Goal: Information Seeking & Learning: Learn about a topic

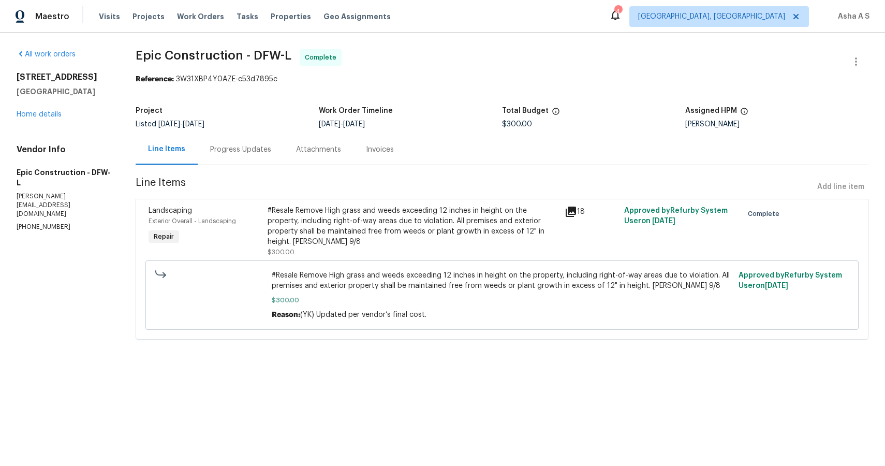
click at [568, 209] on icon at bounding box center [571, 211] width 12 height 12
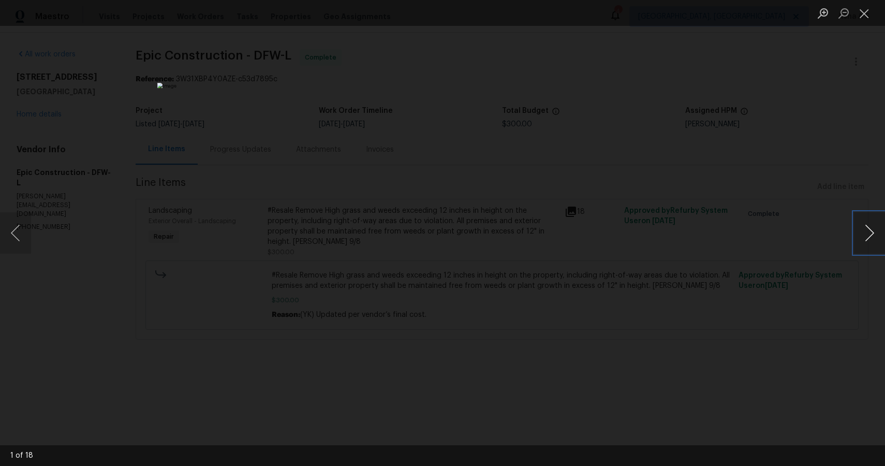
click at [868, 230] on button "Next image" at bounding box center [869, 232] width 31 height 41
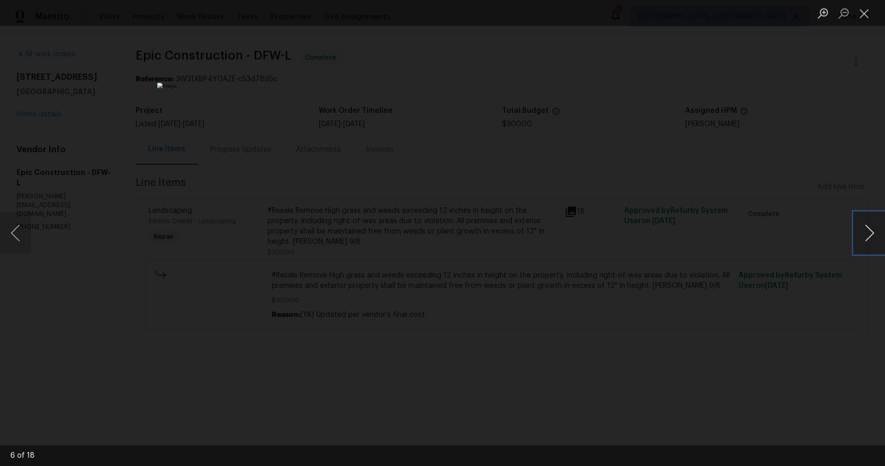
click at [868, 230] on button "Next image" at bounding box center [869, 232] width 31 height 41
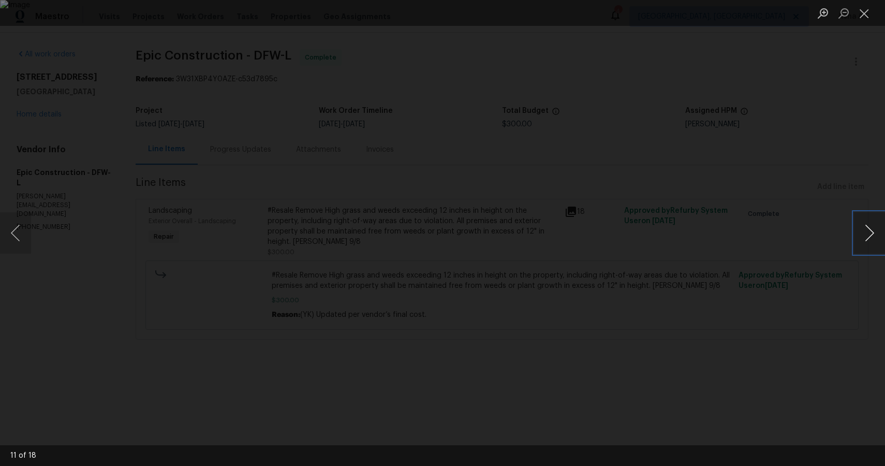
click at [868, 230] on button "Next image" at bounding box center [869, 232] width 31 height 41
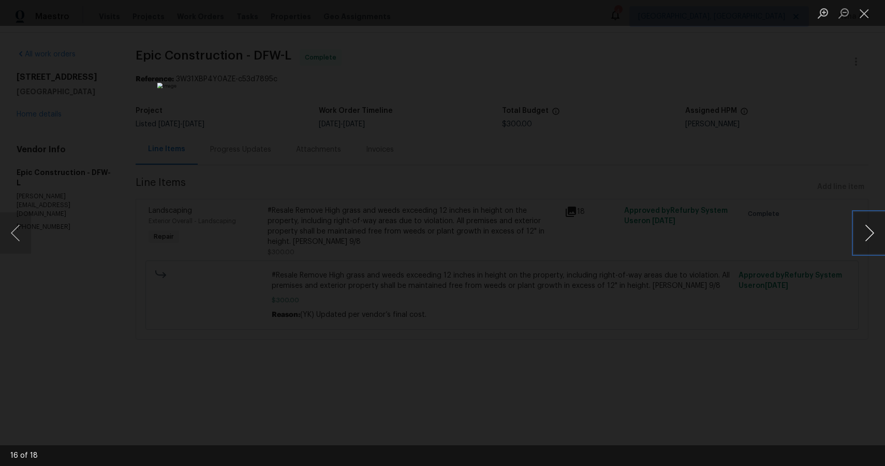
click at [868, 230] on button "Next image" at bounding box center [869, 232] width 31 height 41
click at [279, 262] on img "Lightbox" at bounding box center [442, 233] width 885 height 466
click at [872, 233] on button "Next image" at bounding box center [869, 232] width 31 height 41
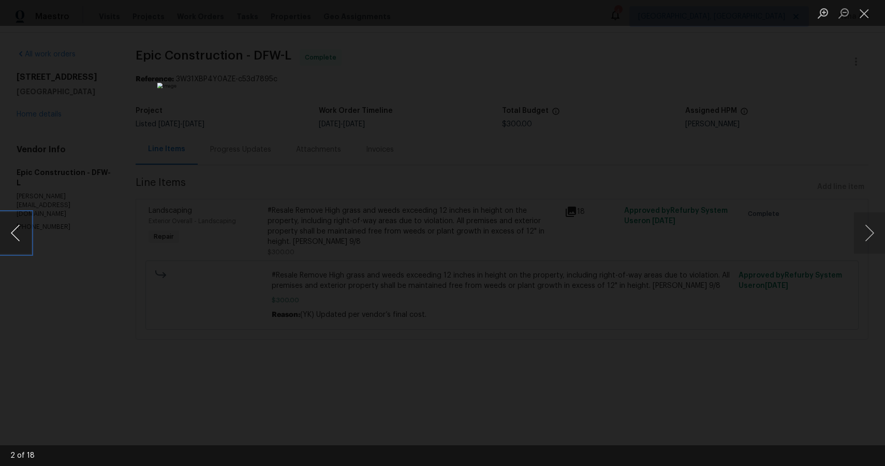
click at [22, 228] on button "Previous image" at bounding box center [15, 232] width 31 height 41
click at [617, 319] on img "Lightbox" at bounding box center [442, 233] width 885 height 466
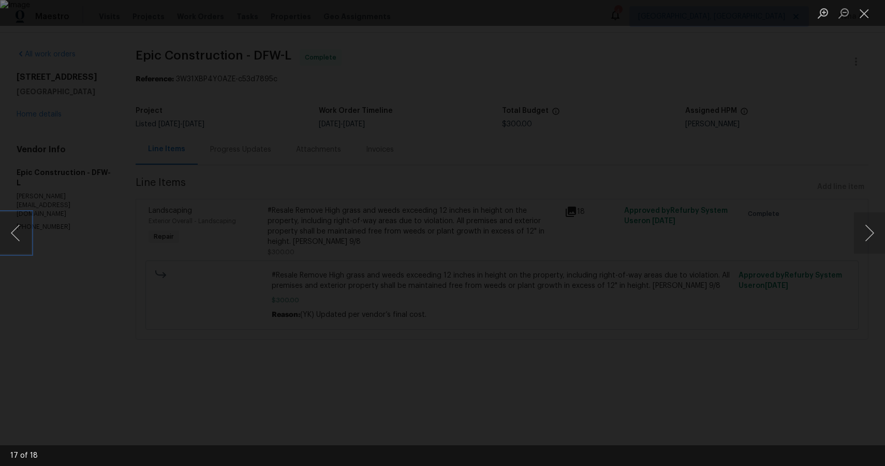
click at [618, 319] on img "Lightbox" at bounding box center [442, 233] width 885 height 466
click at [23, 229] on button "Previous image" at bounding box center [15, 232] width 31 height 41
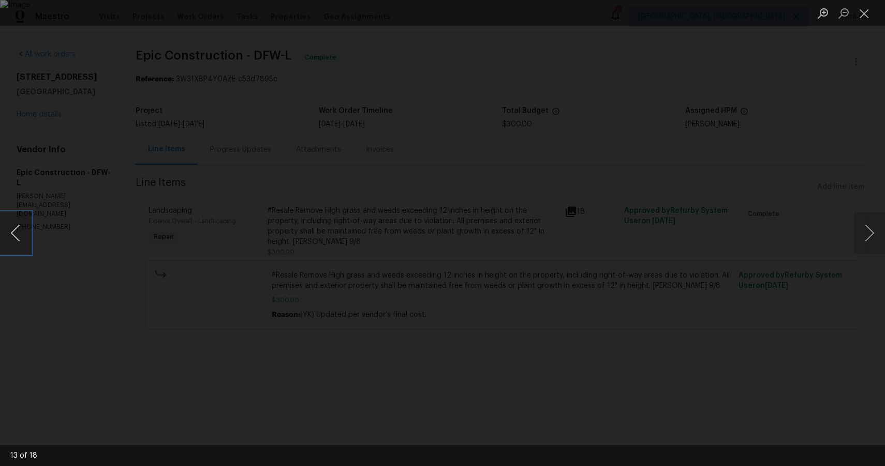
click at [24, 242] on button "Previous image" at bounding box center [15, 232] width 31 height 41
click at [23, 241] on button "Previous image" at bounding box center [15, 232] width 31 height 41
click at [16, 243] on button "Previous image" at bounding box center [15, 232] width 31 height 41
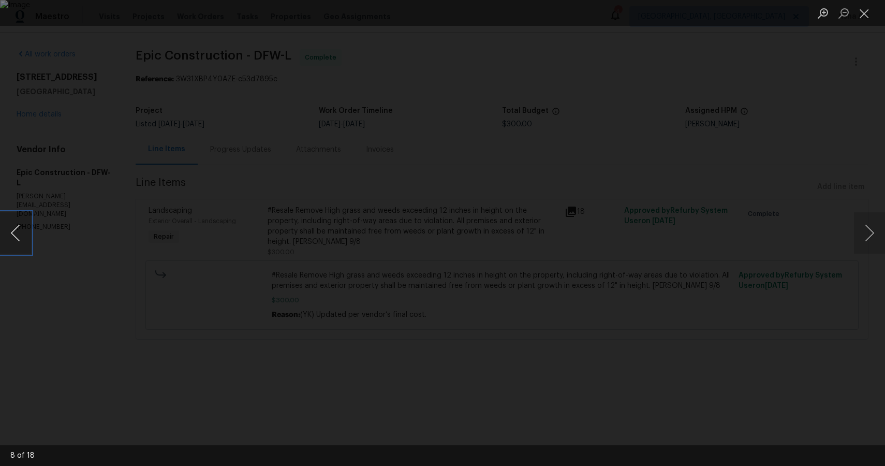
click at [16, 243] on button "Previous image" at bounding box center [15, 232] width 31 height 41
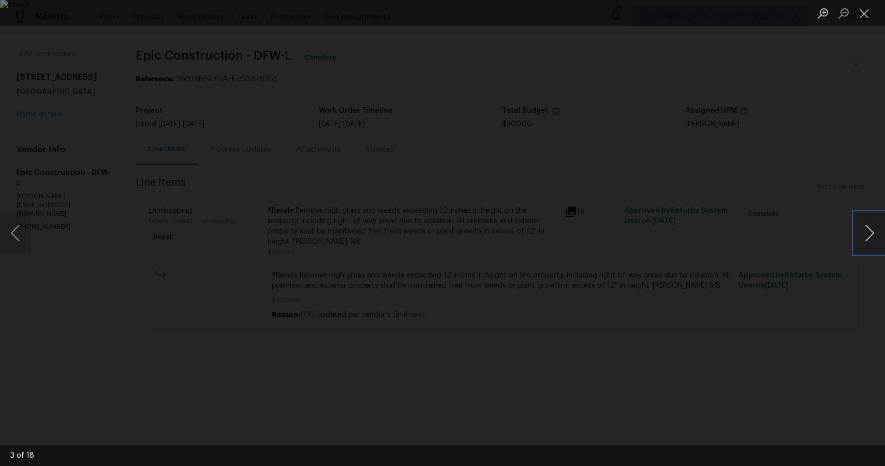
click at [869, 238] on button "Next image" at bounding box center [869, 232] width 31 height 41
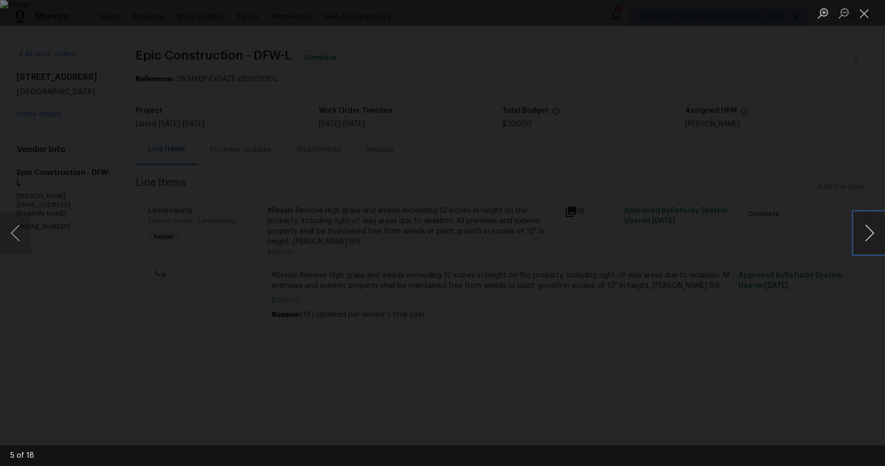
click at [869, 238] on button "Next image" at bounding box center [869, 232] width 31 height 41
click at [864, 11] on button "Close lightbox" at bounding box center [864, 13] width 21 height 18
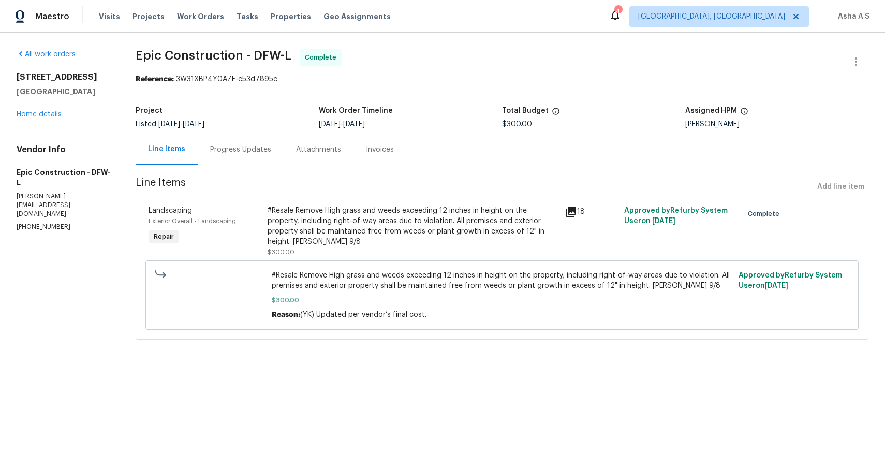
click at [574, 207] on icon at bounding box center [571, 211] width 10 height 10
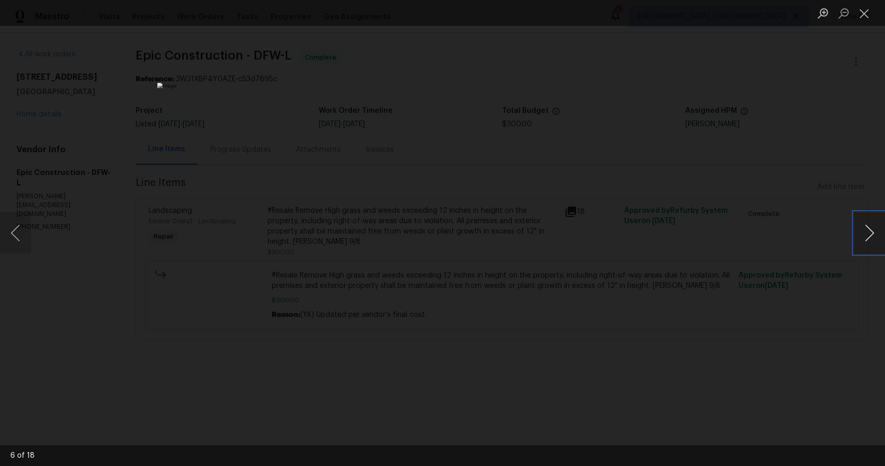
click at [868, 228] on button "Next image" at bounding box center [869, 232] width 31 height 41
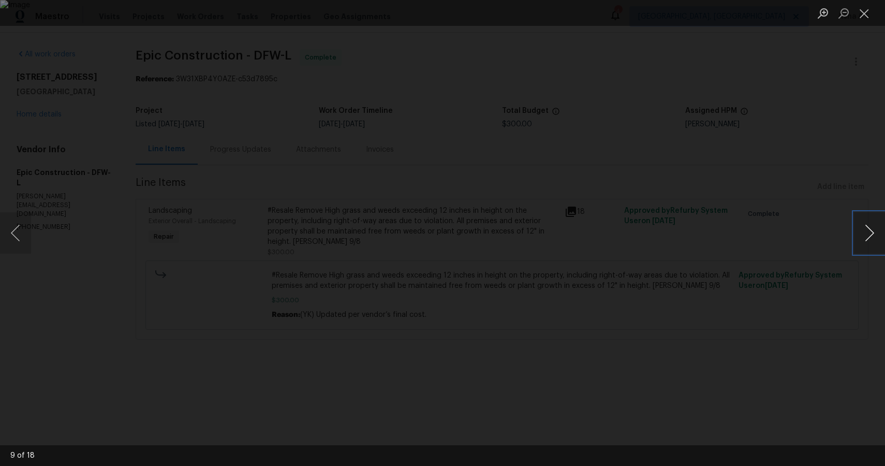
click at [868, 228] on button "Next image" at bounding box center [869, 232] width 31 height 41
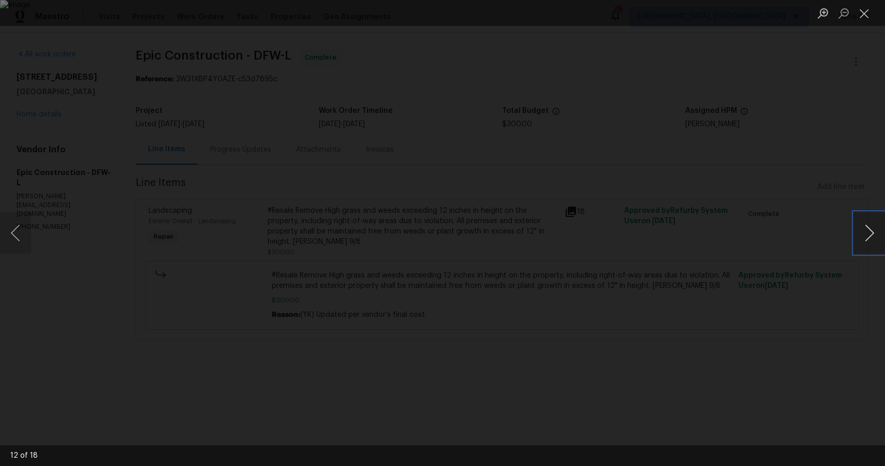
click at [868, 228] on button "Next image" at bounding box center [869, 232] width 31 height 41
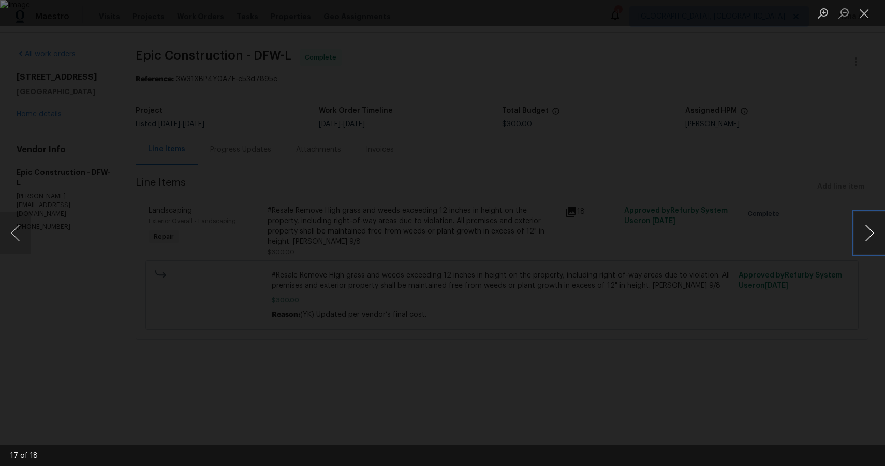
click at [868, 228] on button "Next image" at bounding box center [869, 232] width 31 height 41
click at [406, 58] on img "Lightbox" at bounding box center [442, 233] width 885 height 466
click at [418, 99] on img "Lightbox" at bounding box center [442, 233] width 885 height 466
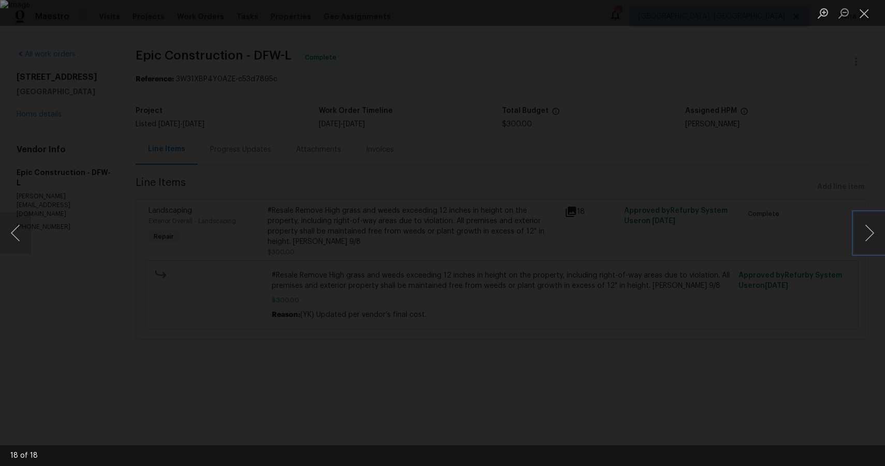
click at [418, 99] on img "Lightbox" at bounding box center [442, 233] width 885 height 466
